Goal: Task Accomplishment & Management: Manage account settings

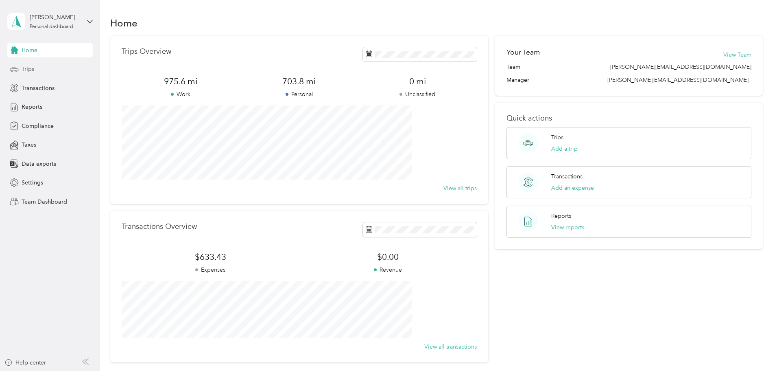
click at [49, 71] on div "Trips" at bounding box center [49, 69] width 85 height 15
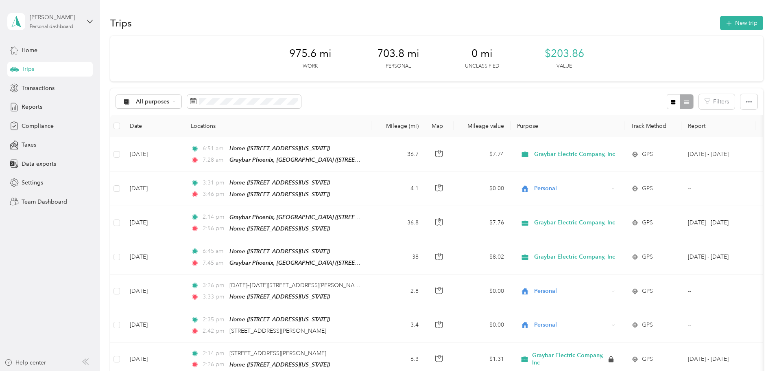
drag, startPoint x: 64, startPoint y: 24, endPoint x: 67, endPoint y: 29, distance: 5.3
click at [65, 25] on div "Personal dashboard" at bounding box center [52, 26] width 44 height 5
click at [61, 83] on div "Personal dashboard" at bounding box center [41, 83] width 53 height 9
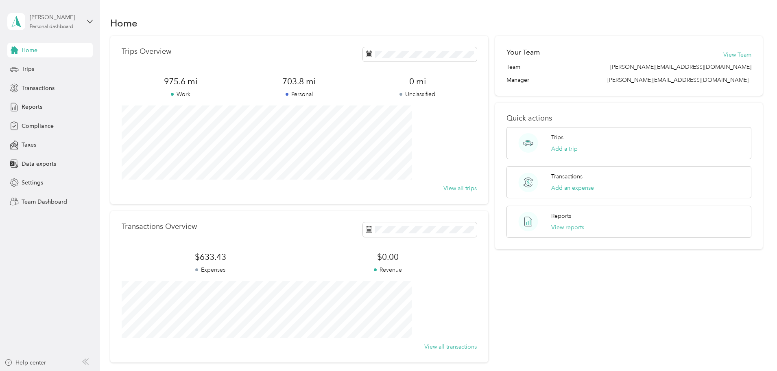
click at [65, 20] on div "[PERSON_NAME]" at bounding box center [55, 17] width 51 height 9
drag, startPoint x: 64, startPoint y: 53, endPoint x: 62, endPoint y: 61, distance: 8.0
click at [64, 54] on div "You’re signed in as [PERSON_NAME][EMAIL_ADDRESS][DOMAIN_NAME] Team dashboard Pe…" at bounding box center [115, 75] width 217 height 83
click at [71, 22] on div "[PERSON_NAME] Personal dashboard" at bounding box center [55, 21] width 51 height 16
click at [61, 62] on div "Team dashboard" at bounding box center [116, 67] width 206 height 14
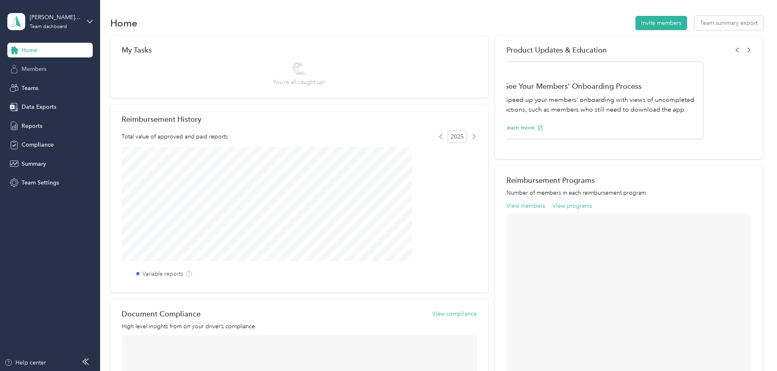
click at [51, 75] on div "Members" at bounding box center [49, 69] width 85 height 15
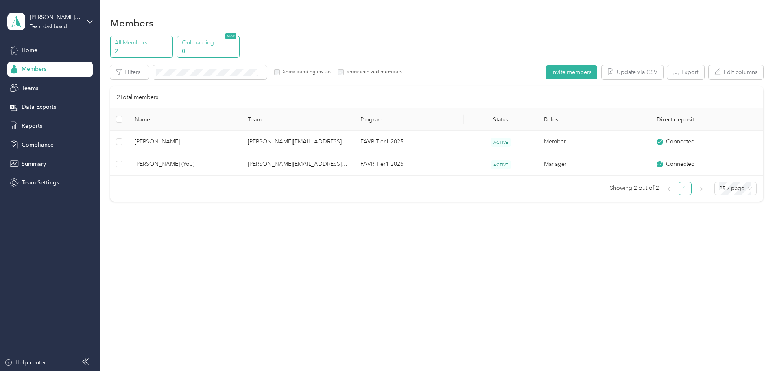
click at [240, 46] on div "Onboarding 0 NEW" at bounding box center [208, 47] width 63 height 22
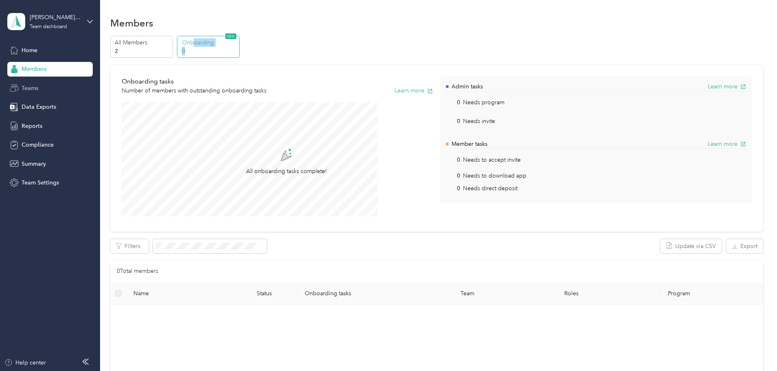
click at [47, 89] on div "Teams" at bounding box center [49, 88] width 85 height 15
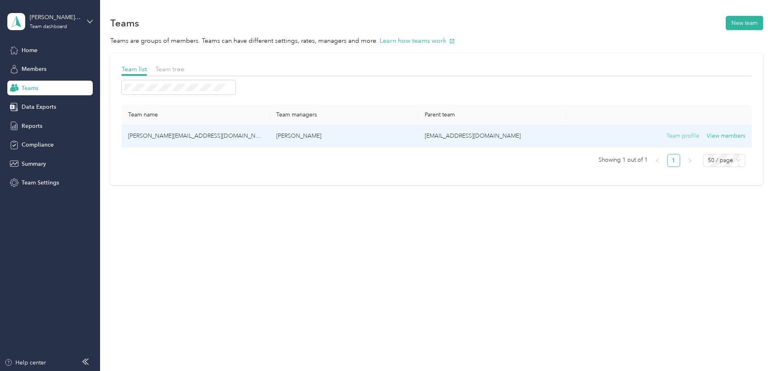
click at [666, 134] on button "Team profile" at bounding box center [682, 135] width 33 height 9
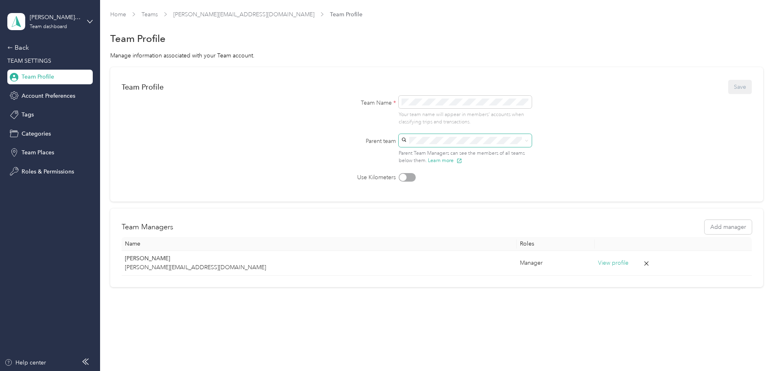
drag, startPoint x: 491, startPoint y: 130, endPoint x: 495, endPoint y: 136, distance: 7.3
click at [493, 132] on div "Team Name * Your team name will appear in members’ accounts when classifying tr…" at bounding box center [437, 139] width 228 height 86
drag, startPoint x: 247, startPoint y: 140, endPoint x: 247, endPoint y: 135, distance: 4.9
click at [247, 138] on form "Team Profile Save Team Name * Your team name will appear in members’ accounts w…" at bounding box center [437, 129] width 630 height 103
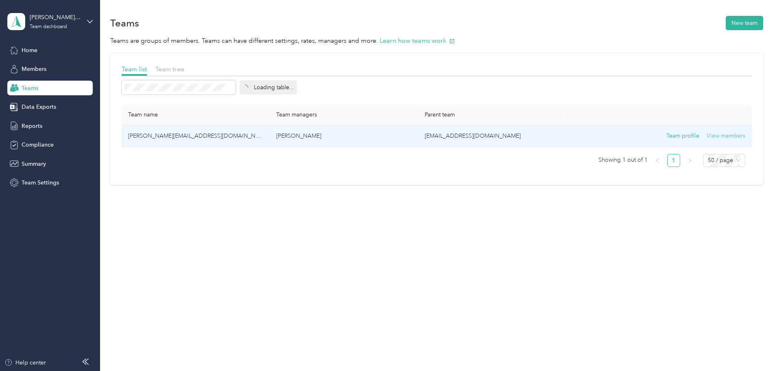
click at [706, 135] on button "View members" at bounding box center [725, 135] width 39 height 9
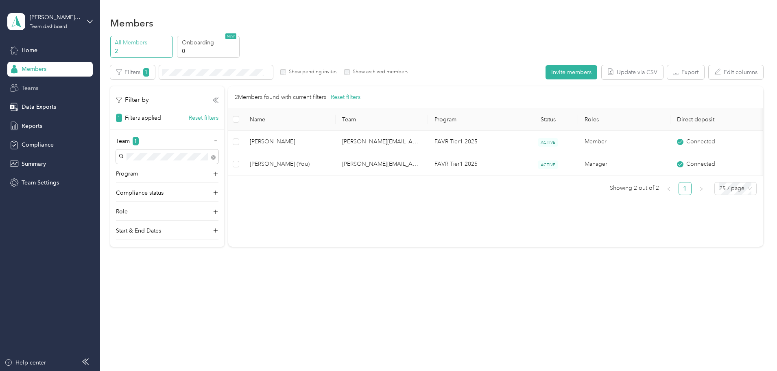
click at [51, 91] on div "Teams" at bounding box center [49, 88] width 85 height 15
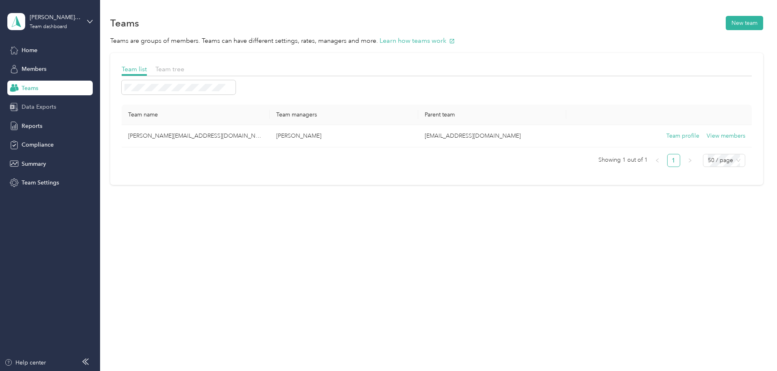
click at [60, 104] on div "Data Exports" at bounding box center [49, 107] width 85 height 15
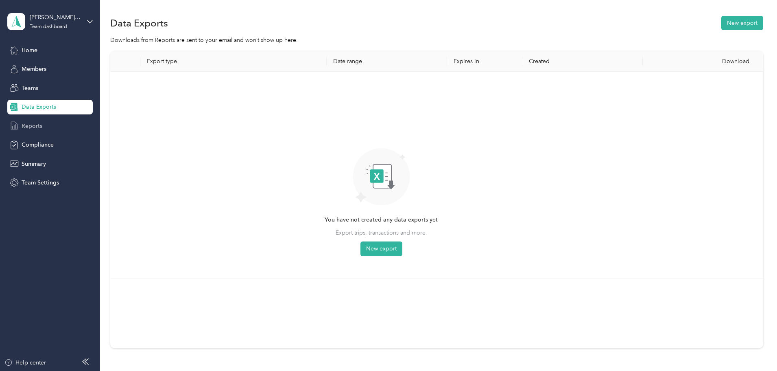
click at [13, 124] on icon at bounding box center [14, 125] width 9 height 9
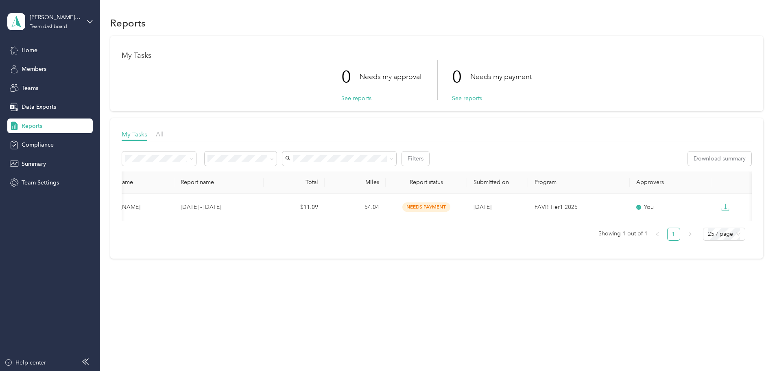
scroll to position [0, 145]
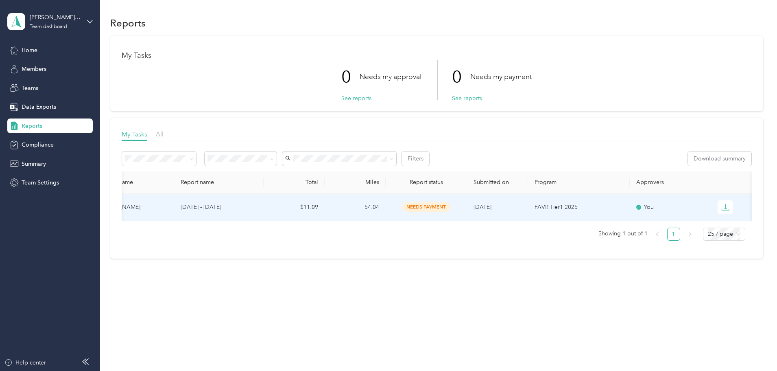
click at [402, 204] on span "needs payment" at bounding box center [426, 206] width 48 height 9
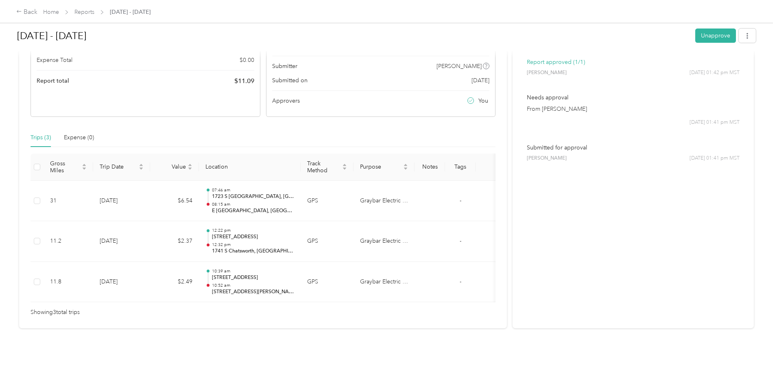
scroll to position [125, 0]
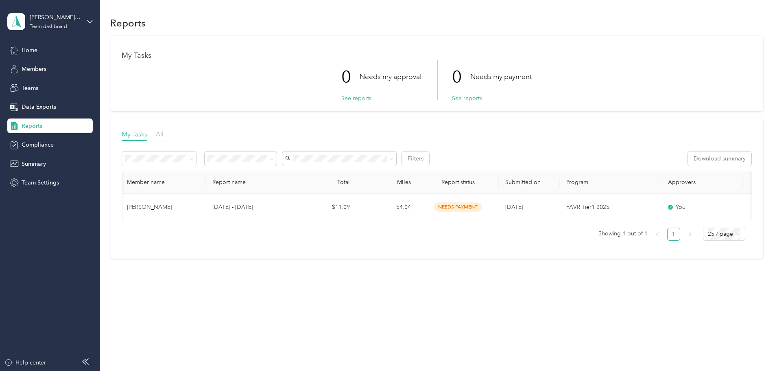
scroll to position [0, 152]
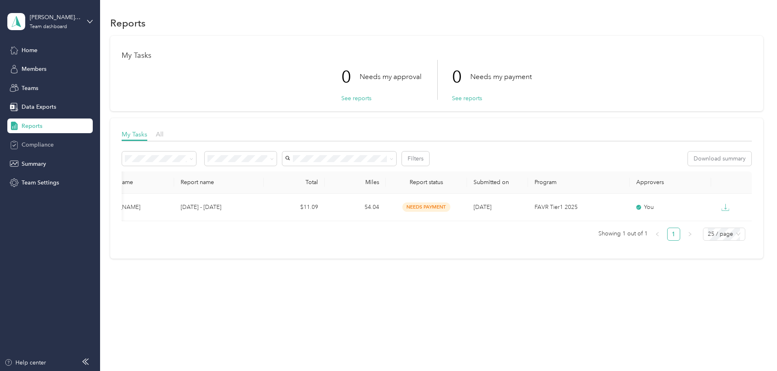
click at [65, 141] on div "Compliance" at bounding box center [49, 144] width 85 height 15
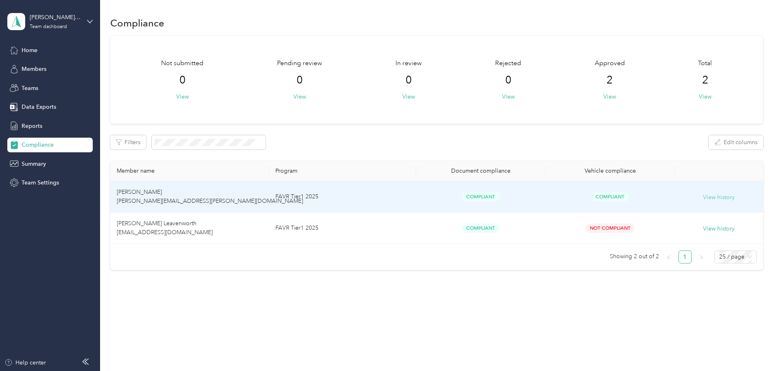
click at [703, 197] on button "View history" at bounding box center [719, 197] width 32 height 9
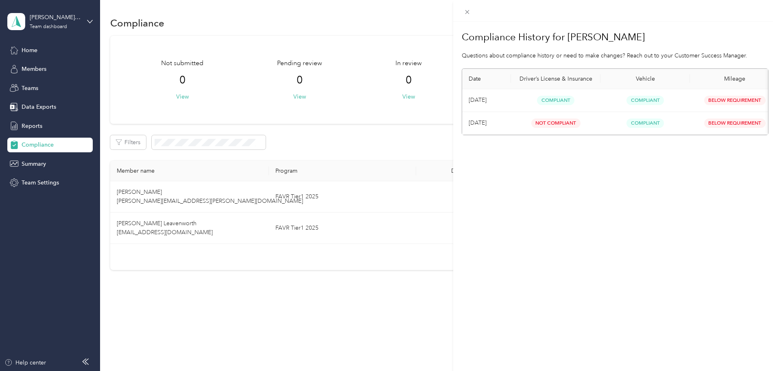
drag, startPoint x: 560, startPoint y: 103, endPoint x: 548, endPoint y: 106, distance: 12.6
click at [561, 103] on span "Compliant" at bounding box center [555, 100] width 37 height 9
click at [434, 108] on div "Compliance History for [PERSON_NAME] Questions about compliance history or need…" at bounding box center [388, 185] width 777 height 371
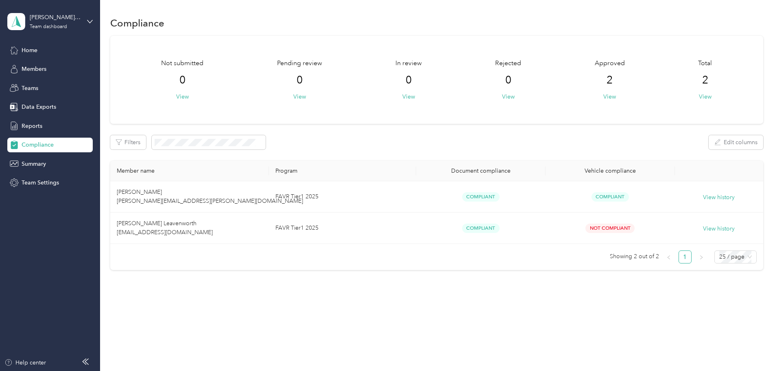
drag, startPoint x: 424, startPoint y: 153, endPoint x: 469, endPoint y: 176, distance: 50.7
click at [424, 154] on div "Not submitted 0 View Pending review 0 View In review 0 View Rejected 0 View App…" at bounding box center [436, 153] width 653 height 234
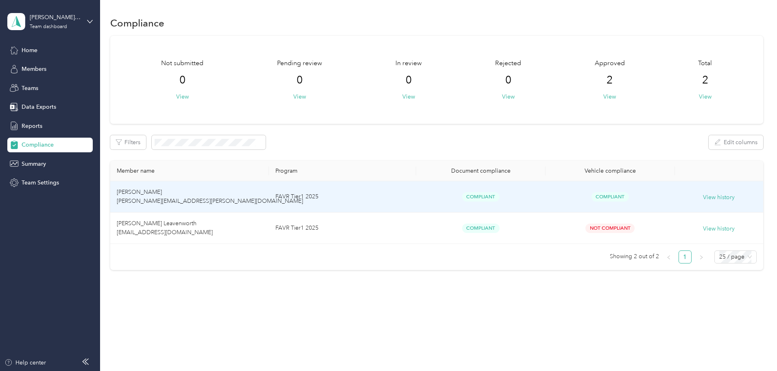
click at [478, 193] on span "Compliant" at bounding box center [480, 196] width 37 height 9
click at [479, 197] on span "Compliant" at bounding box center [480, 196] width 37 height 9
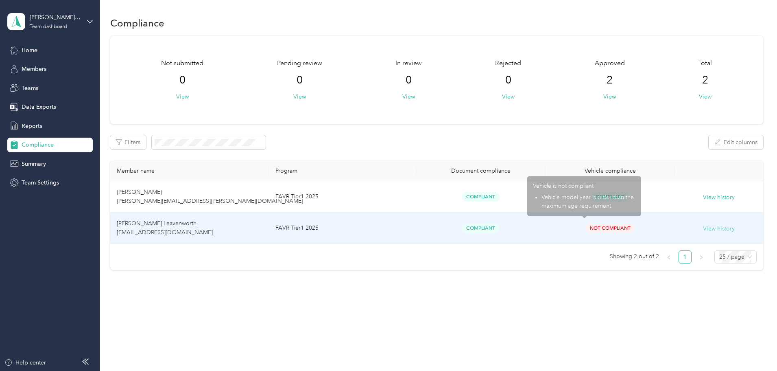
click at [703, 228] on button "View history" at bounding box center [719, 228] width 32 height 9
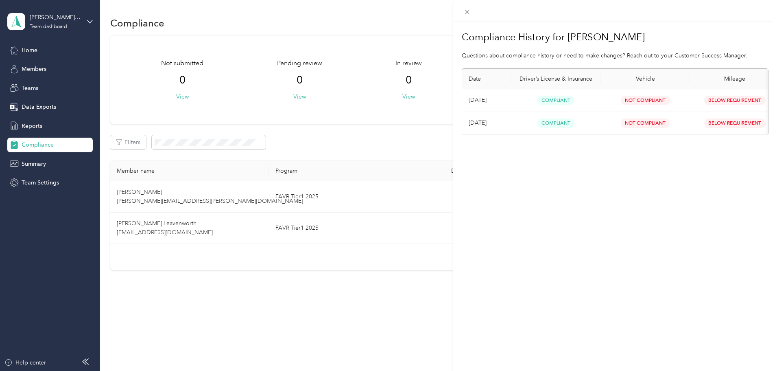
drag, startPoint x: 607, startPoint y: 143, endPoint x: 700, endPoint y: 151, distance: 93.1
click at [700, 151] on div "Compliance History for [PERSON_NAME] Questions about compliance history or need…" at bounding box center [615, 207] width 324 height 371
click at [699, 159] on div "Compliance History for [PERSON_NAME] Questions about compliance history or need…" at bounding box center [615, 207] width 324 height 371
click at [688, 160] on div "Compliance History for [PERSON_NAME] Questions about compliance history or need…" at bounding box center [615, 207] width 324 height 371
click at [683, 63] on section "Compliance History for [PERSON_NAME] Questions about compliance history or need…" at bounding box center [615, 81] width 307 height 108
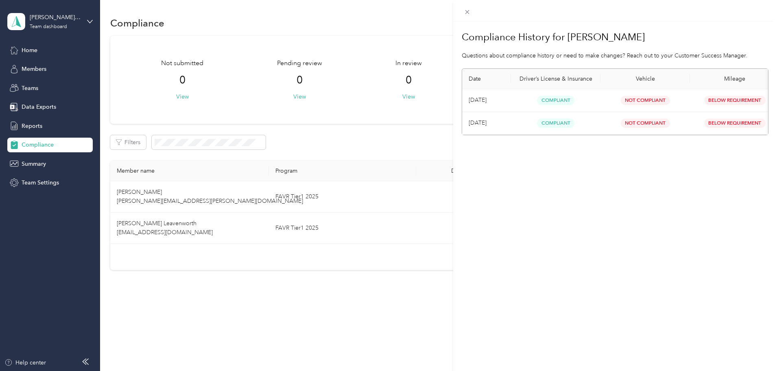
click at [382, 148] on div "Compliance History for [PERSON_NAME] Questions about compliance history or need…" at bounding box center [388, 185] width 777 height 371
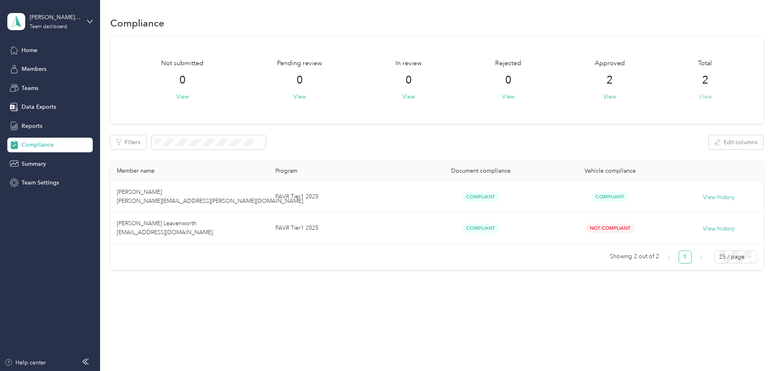
drag, startPoint x: 669, startPoint y: 94, endPoint x: 664, endPoint y: 98, distance: 5.9
click at [698, 97] on div "Total 2 View" at bounding box center [705, 80] width 14 height 42
click at [699, 98] on button "View" at bounding box center [705, 96] width 13 height 9
click at [603, 94] on button "View" at bounding box center [609, 96] width 13 height 9
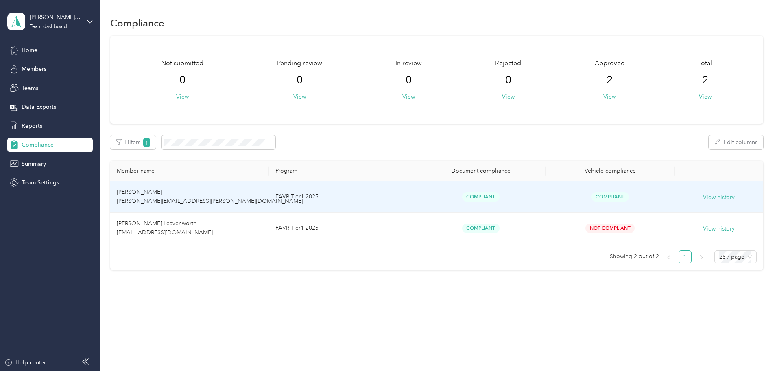
click at [209, 184] on td "[PERSON_NAME] [PERSON_NAME][EMAIL_ADDRESS][PERSON_NAME][DOMAIN_NAME]" at bounding box center [189, 196] width 159 height 31
click at [206, 190] on td "[PERSON_NAME] [PERSON_NAME][EMAIL_ADDRESS][PERSON_NAME][DOMAIN_NAME]" at bounding box center [189, 196] width 159 height 31
click at [703, 199] on button "View history" at bounding box center [719, 197] width 32 height 9
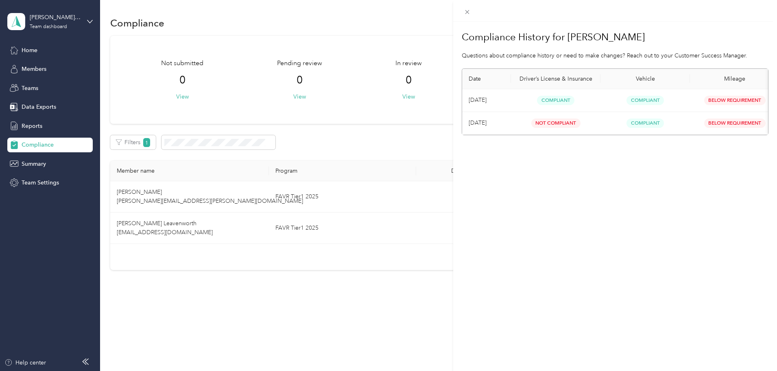
click at [406, 142] on div "Compliance History for [PERSON_NAME] Questions about compliance history or need…" at bounding box center [388, 185] width 777 height 371
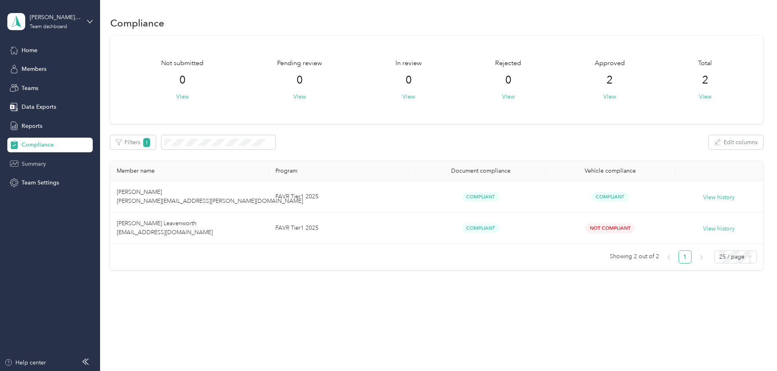
click at [46, 163] on span "Summary" at bounding box center [34, 163] width 24 height 9
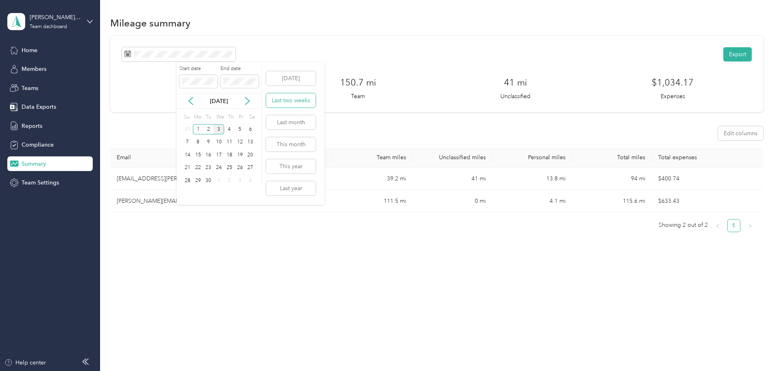
click at [288, 100] on button "Last two weeks" at bounding box center [291, 100] width 50 height 14
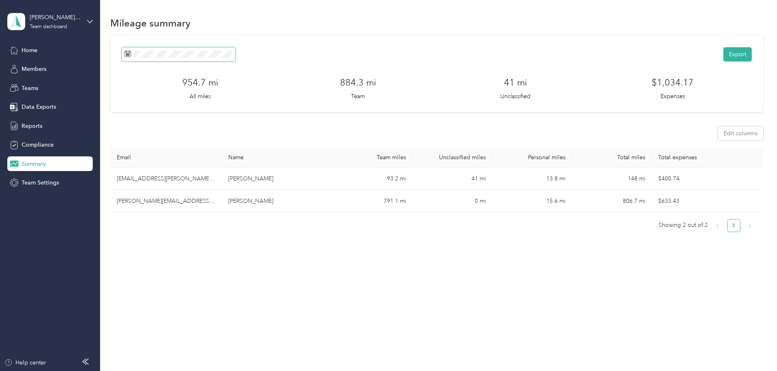
click at [235, 61] on span at bounding box center [179, 54] width 114 height 14
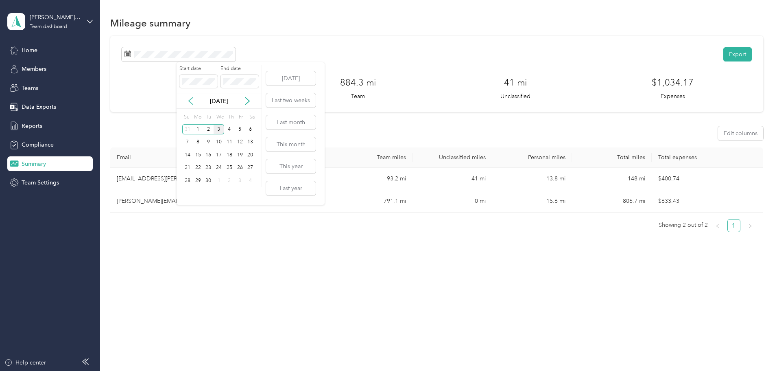
click at [188, 98] on icon at bounding box center [191, 101] width 8 height 8
click at [235, 131] on div "27 28 29 30 31 1 2" at bounding box center [218, 129] width 73 height 13
click at [238, 131] on div "1" at bounding box center [240, 129] width 11 height 10
click at [253, 102] on div "[DATE]" at bounding box center [219, 101] width 85 height 9
click at [248, 101] on icon at bounding box center [247, 101] width 8 height 8
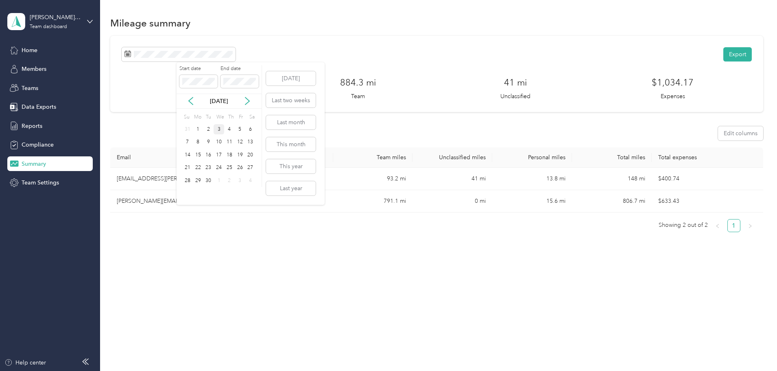
click at [220, 127] on div "3" at bounding box center [219, 129] width 11 height 10
click at [32, 57] on div "Home Members Teams Data Exports Reports Compliance Summary Team Settings" at bounding box center [49, 116] width 85 height 147
click at [34, 52] on span "Home" at bounding box center [30, 50] width 16 height 9
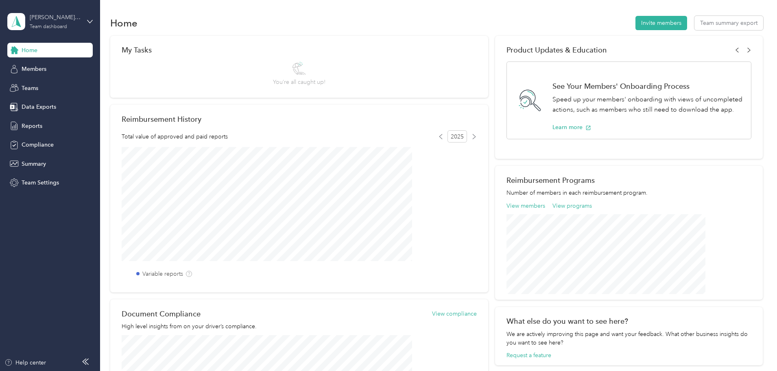
click at [49, 25] on div "Team dashboard" at bounding box center [48, 26] width 37 height 5
click at [42, 87] on div "Personal dashboard" at bounding box center [40, 85] width 51 height 9
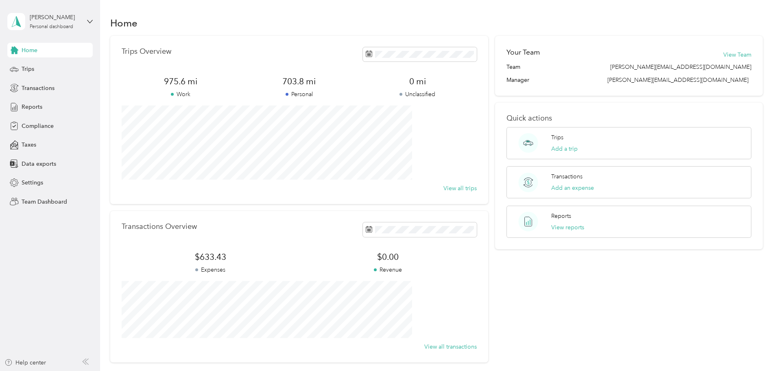
click at [39, 153] on div "Home Trips Transactions Reports Compliance Taxes Data exports Settings Team Das…" at bounding box center [49, 126] width 85 height 166
click at [45, 146] on div "Taxes" at bounding box center [49, 144] width 85 height 15
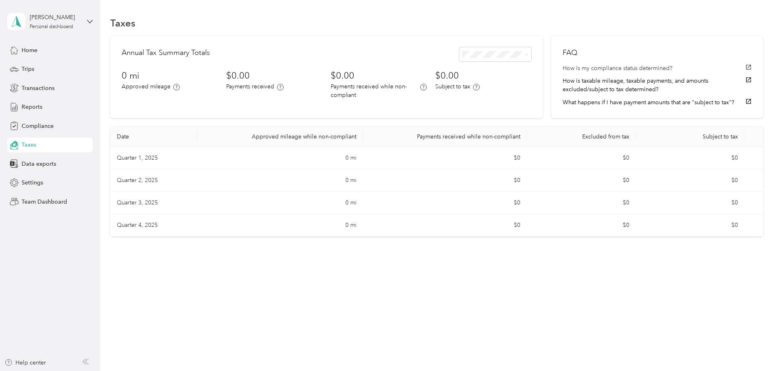
click at [612, 70] on button "How is my compliance status determined?" at bounding box center [656, 68] width 189 height 9
click at [50, 50] on div "Home" at bounding box center [49, 50] width 85 height 15
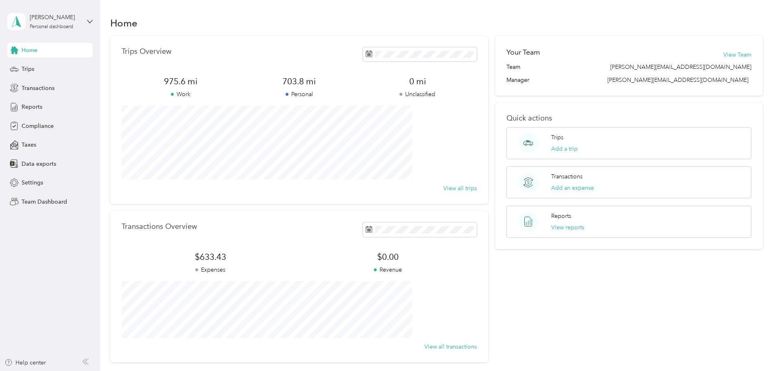
click at [39, 78] on div "Home Trips Transactions Reports Compliance Taxes Data exports Settings Team Das…" at bounding box center [49, 126] width 85 height 166
click at [34, 89] on span "Transactions" at bounding box center [38, 88] width 33 height 9
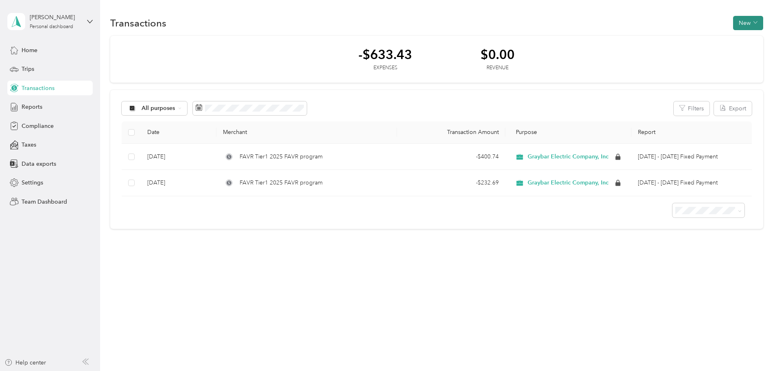
click at [733, 22] on button "New" at bounding box center [748, 23] width 30 height 14
click at [688, 46] on li "Revenue" at bounding box center [691, 53] width 42 height 14
click at [687, 45] on li "Expense" at bounding box center [691, 38] width 42 height 14
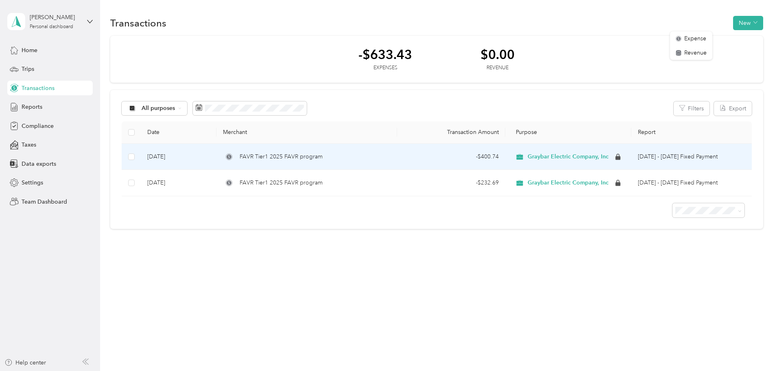
click at [463, 161] on div "- $400.74" at bounding box center [450, 156] width 95 height 9
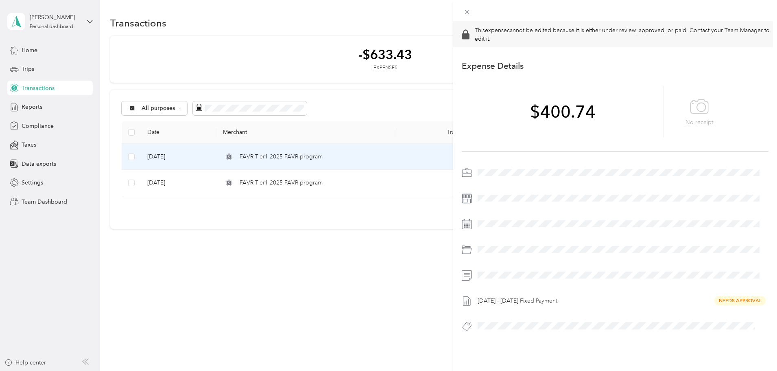
click at [461, 13] on div at bounding box center [615, 11] width 324 height 22
click at [464, 13] on icon at bounding box center [467, 12] width 7 height 7
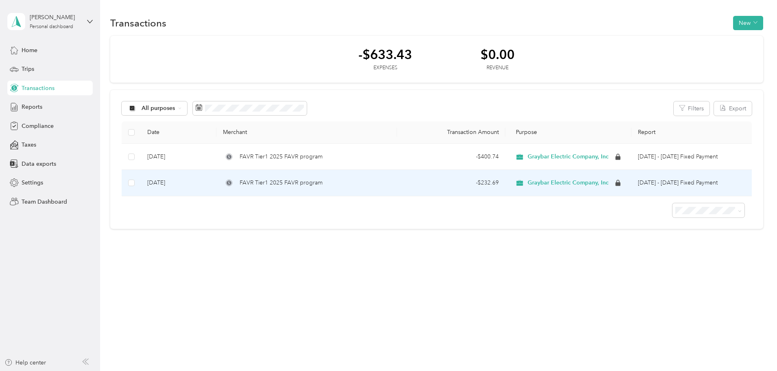
click at [571, 186] on span "Graybar Electric Company, Inc" at bounding box center [568, 182] width 81 height 7
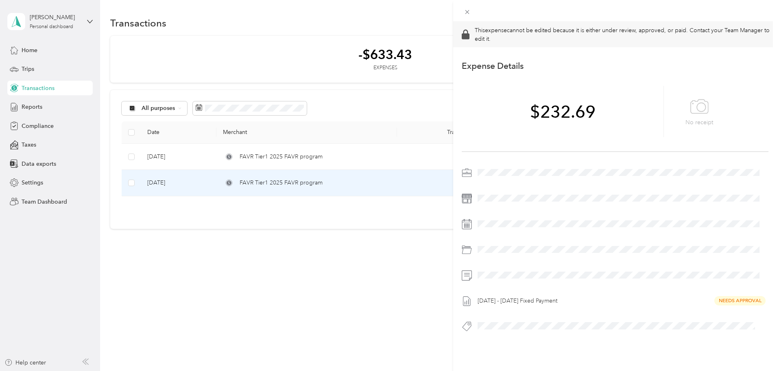
click at [412, 146] on div "This expense cannot be edited because it is either under review, approved, or p…" at bounding box center [388, 185] width 777 height 371
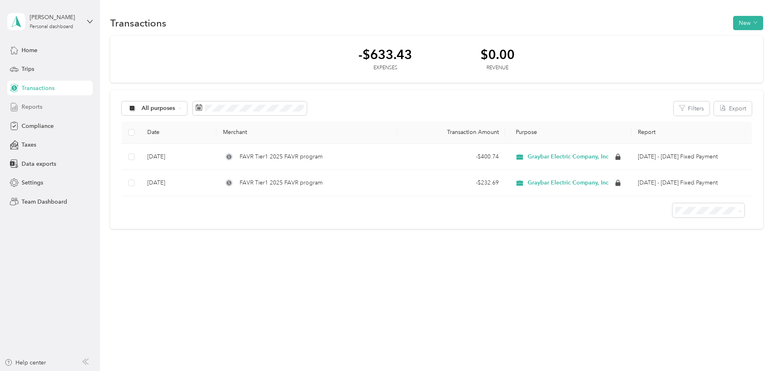
drag, startPoint x: 27, startPoint y: 92, endPoint x: 27, endPoint y: 101, distance: 9.0
click at [28, 92] on div "Transactions" at bounding box center [49, 88] width 85 height 15
click at [27, 101] on div "Reports" at bounding box center [49, 107] width 85 height 15
